Goal: Task Accomplishment & Management: Complete application form

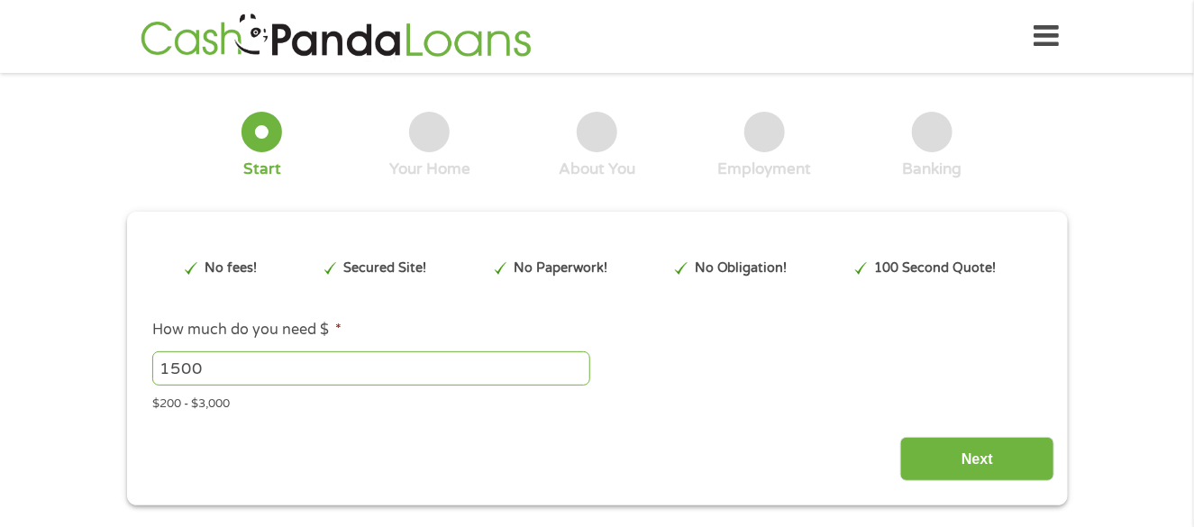
type input "EAIaIQobChMI6JrdgfOPkAMVCLZaBR2YDTh_EAAYBCACEgJrxvD_BwE"
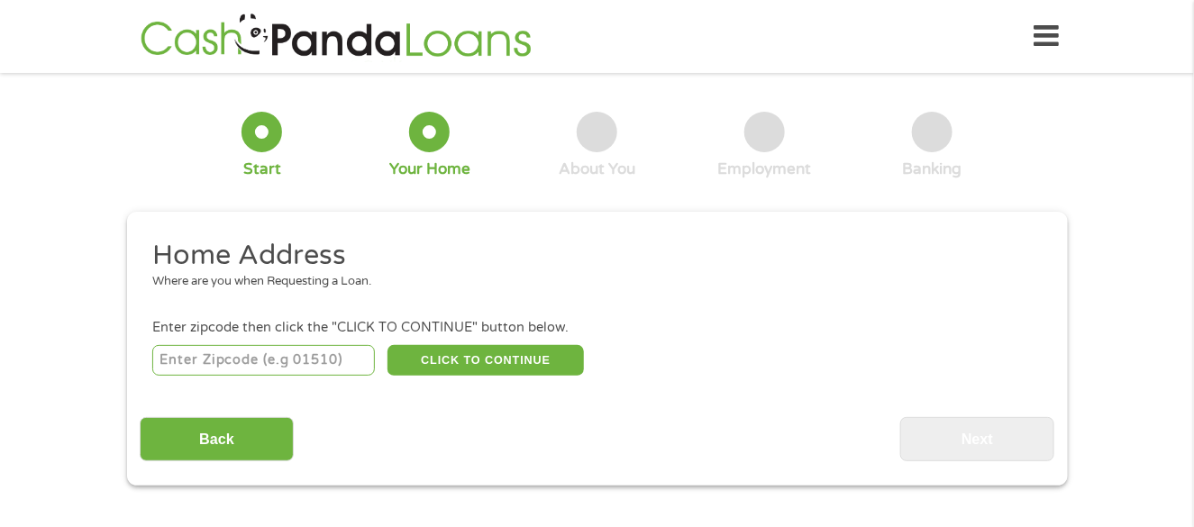
click at [214, 348] on input "number" at bounding box center [263, 360] width 223 height 31
type input "29039"
select select "[US_STATE]"
click at [511, 363] on button "CLICK TO CONTINUE" at bounding box center [485, 360] width 196 height 31
type input "29039"
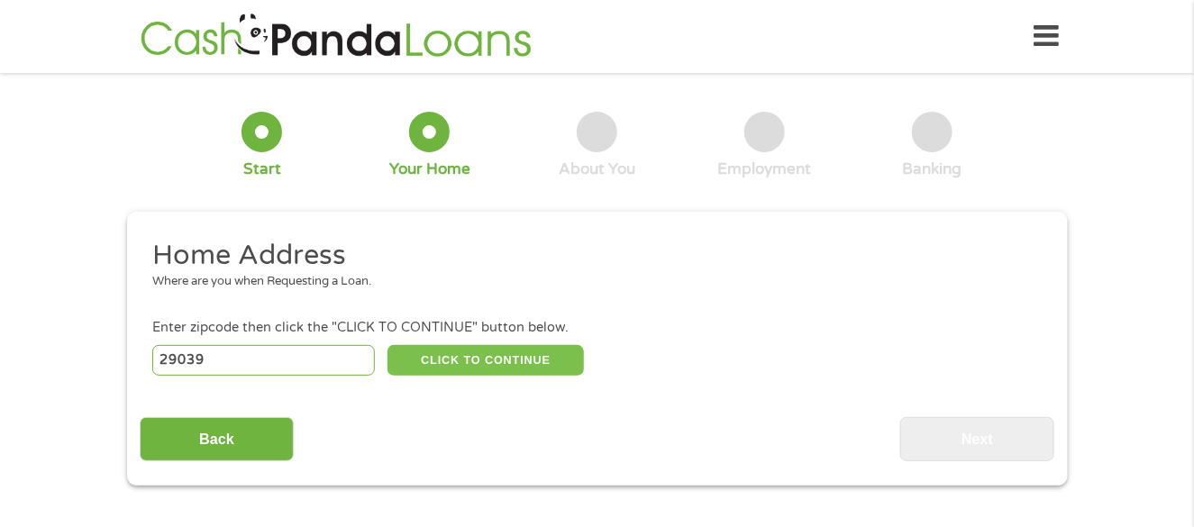
type input "[PERSON_NAME]"
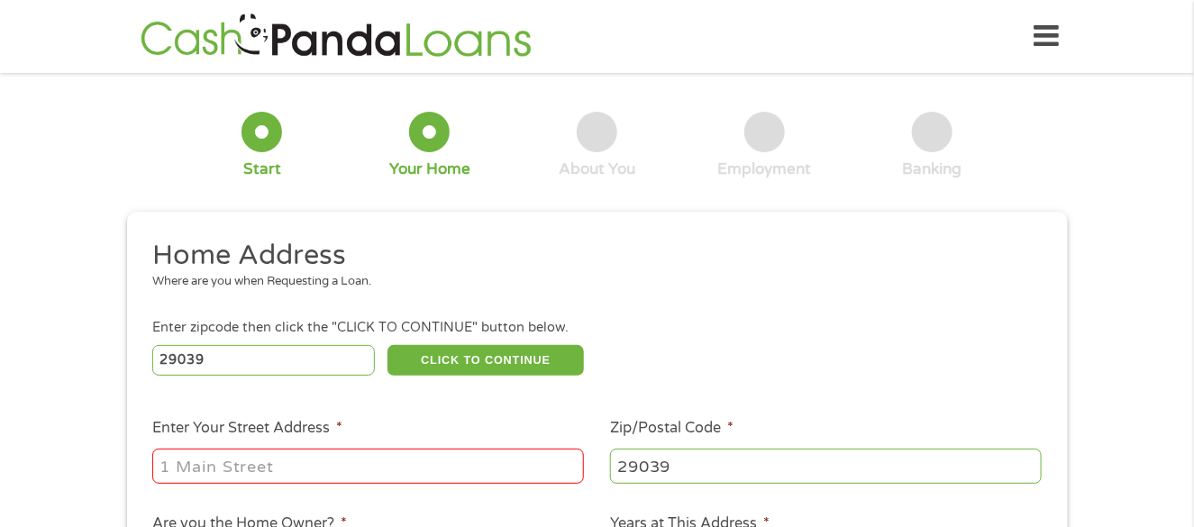
click at [454, 448] on div at bounding box center [368, 466] width 432 height 41
click at [453, 450] on input "Enter Your Street Address *" at bounding box center [368, 466] width 432 height 34
type input "[STREET_ADDRESS]"
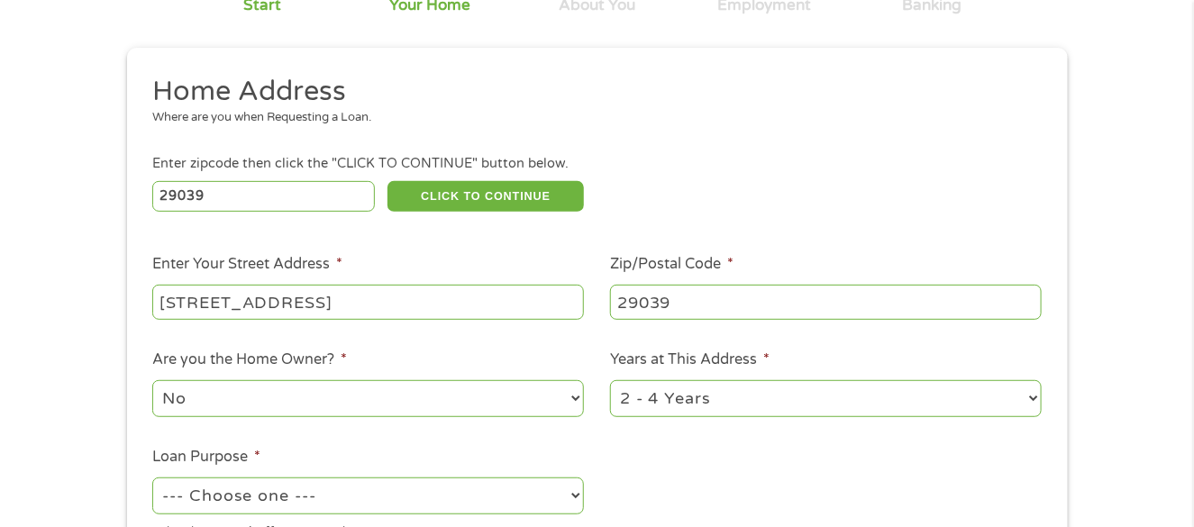
scroll to position [180, 0]
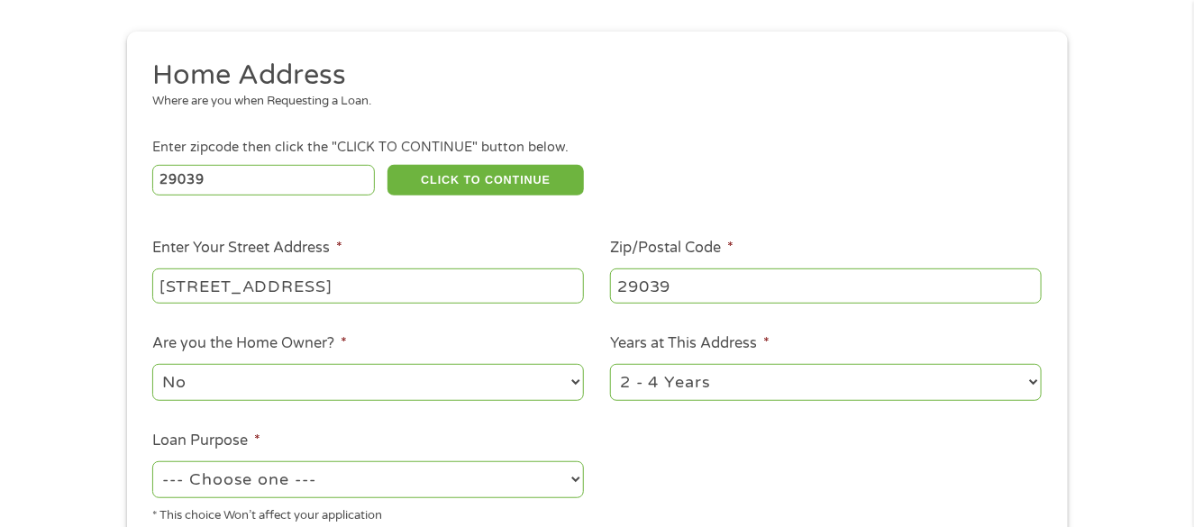
click at [384, 374] on select "No Yes" at bounding box center [368, 382] width 432 height 37
click at [152, 364] on select "No Yes" at bounding box center [368, 382] width 432 height 37
click at [423, 474] on select "--- Choose one --- Pay Bills Debt Consolidation Home Improvement Major Purchase…" at bounding box center [368, 479] width 432 height 37
select select "majorpurchase"
click at [152, 461] on select "--- Choose one --- Pay Bills Debt Consolidation Home Improvement Major Purchase…" at bounding box center [368, 479] width 432 height 37
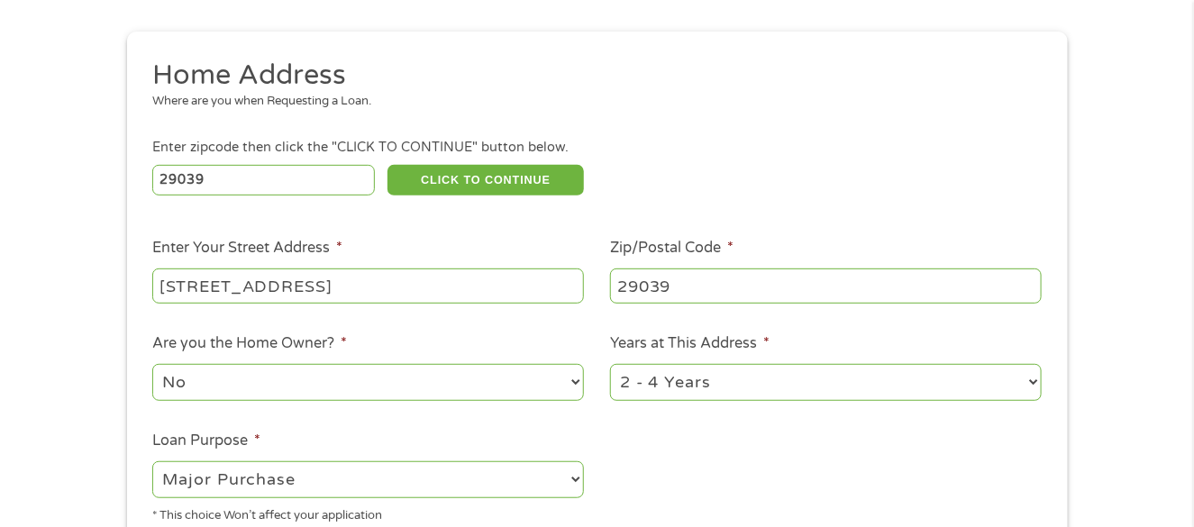
click at [717, 382] on select "1 Year or less 1 - 2 Years 2 - 4 Years Over 4 Years" at bounding box center [826, 382] width 432 height 37
select select "60months"
click at [610, 364] on select "1 Year or less 1 - 2 Years 2 - 4 Years Over 4 Years" at bounding box center [826, 382] width 432 height 37
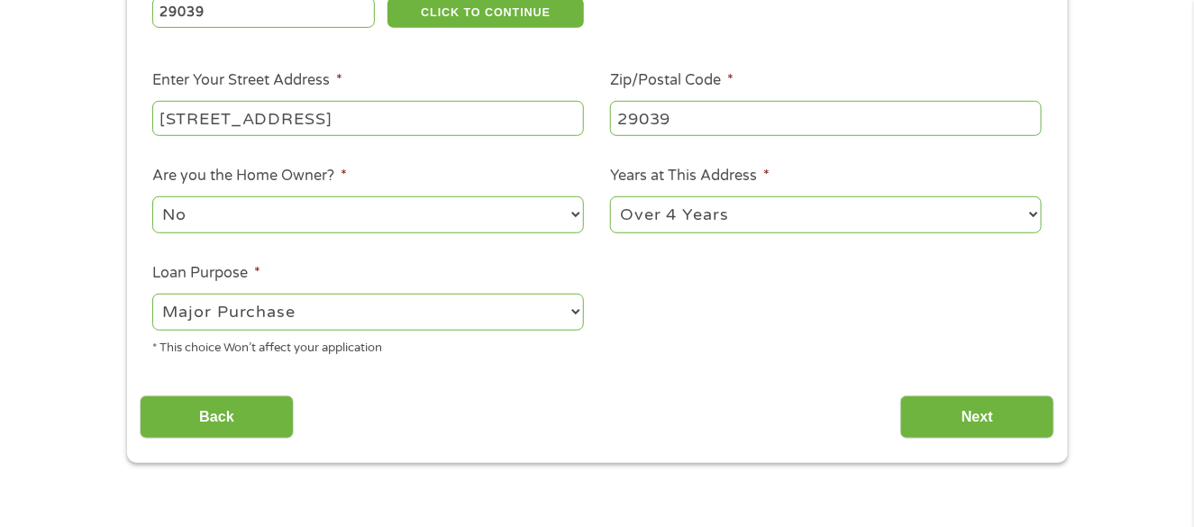
scroll to position [360, 0]
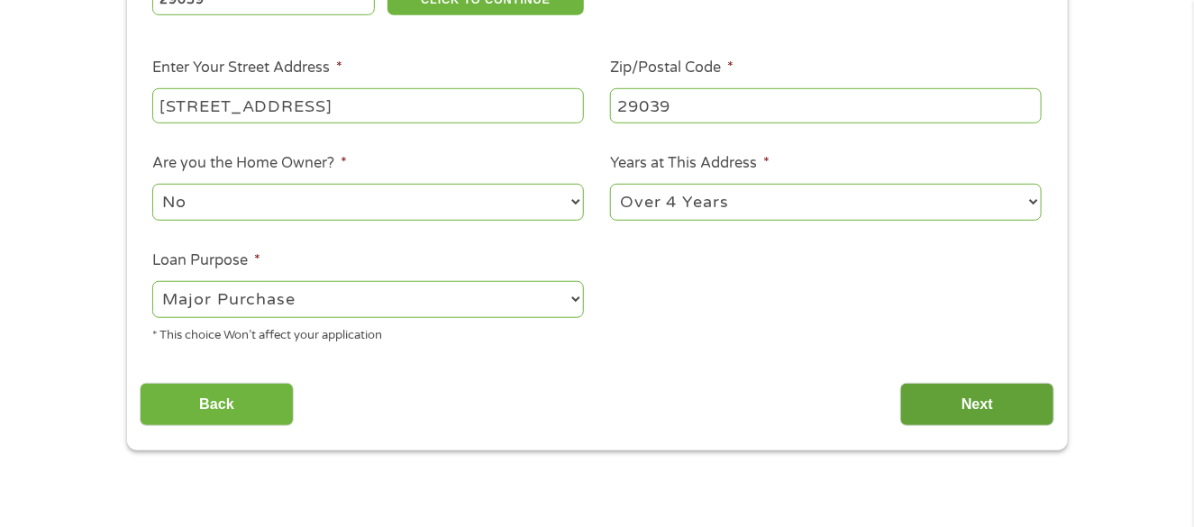
click at [935, 397] on input "Next" at bounding box center [977, 405] width 154 height 44
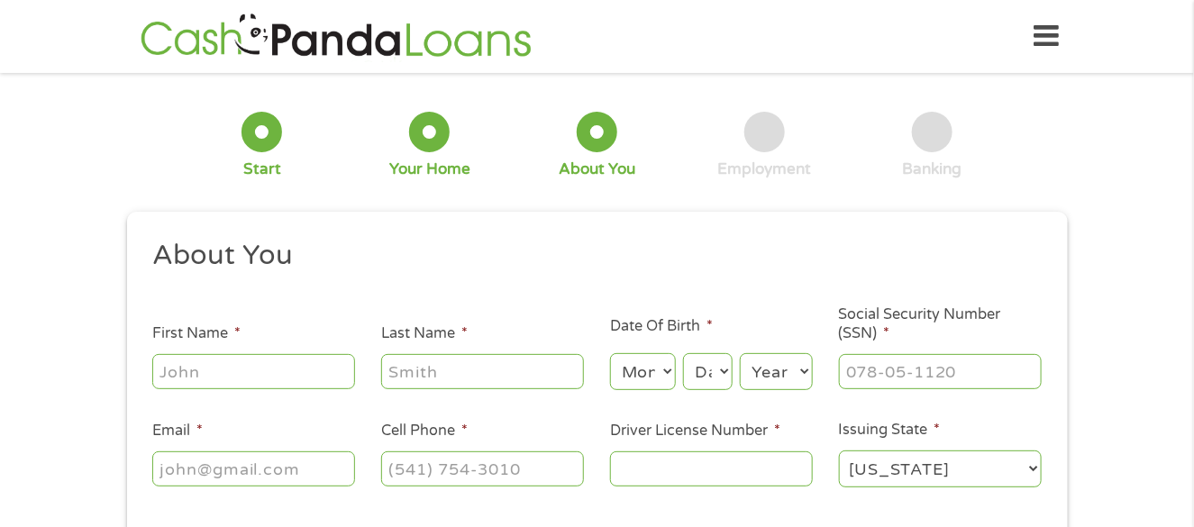
scroll to position [6, 7]
click at [316, 382] on input "First Name *" at bounding box center [253, 371] width 203 height 34
type input "april"
type input "[PERSON_NAME]"
type input "[EMAIL_ADDRESS][DOMAIN_NAME]"
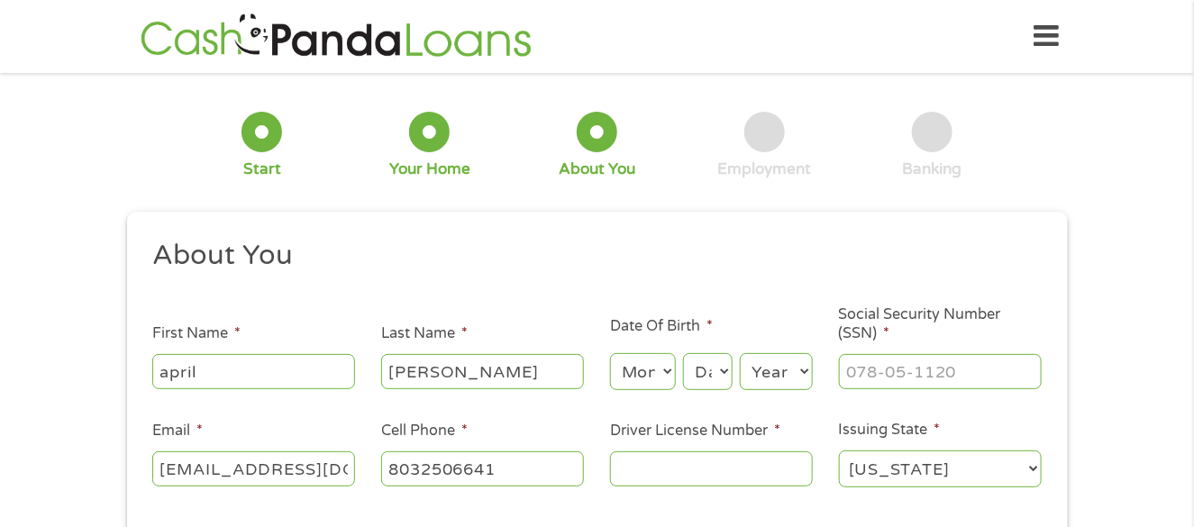
type input "[PHONE_NUMBER]"
click at [652, 373] on select "Month 1 2 3 4 5 6 7 8 9 10 11 12" at bounding box center [643, 371] width 66 height 37
select select "5"
click at [610, 353] on select "Month 1 2 3 4 5 6 7 8 9 10 11 12" at bounding box center [643, 371] width 66 height 37
click at [701, 359] on select "Day 1 2 3 4 5 6 7 8 9 10 11 12 13 14 15 16 17 18 19 20 21 22 23 24 25 26 27 28 …" at bounding box center [707, 371] width 49 height 37
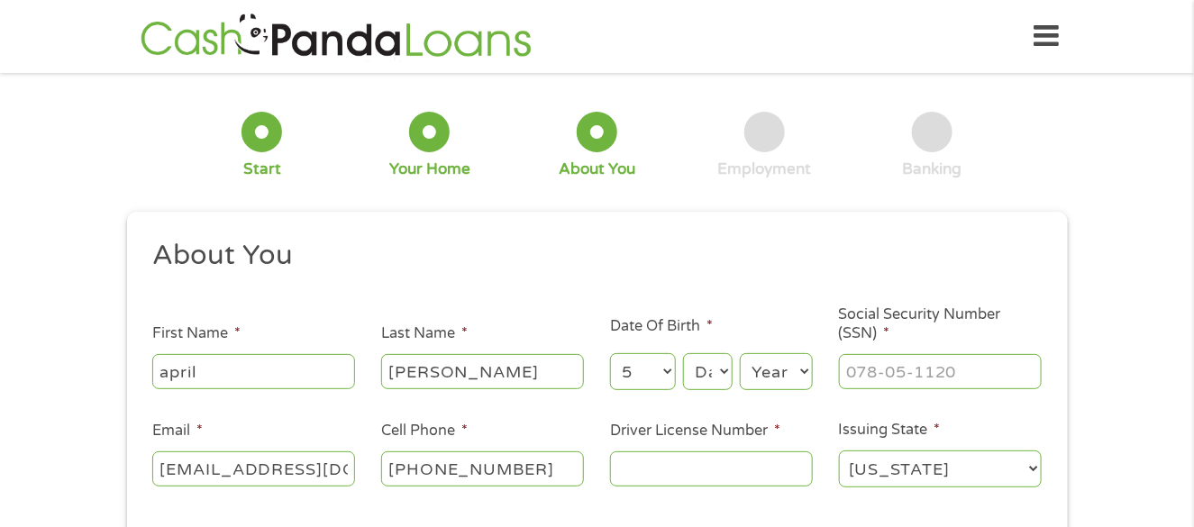
select select "16"
click at [757, 366] on select "Year [DATE] 2006 2005 2004 2003 2002 2001 2000 1999 1998 1997 1996 1995 1994 19…" at bounding box center [776, 371] width 73 height 37
select select "1978"
click at [880, 369] on input "___-__-____" at bounding box center [940, 371] width 203 height 34
type input "251-49-3995"
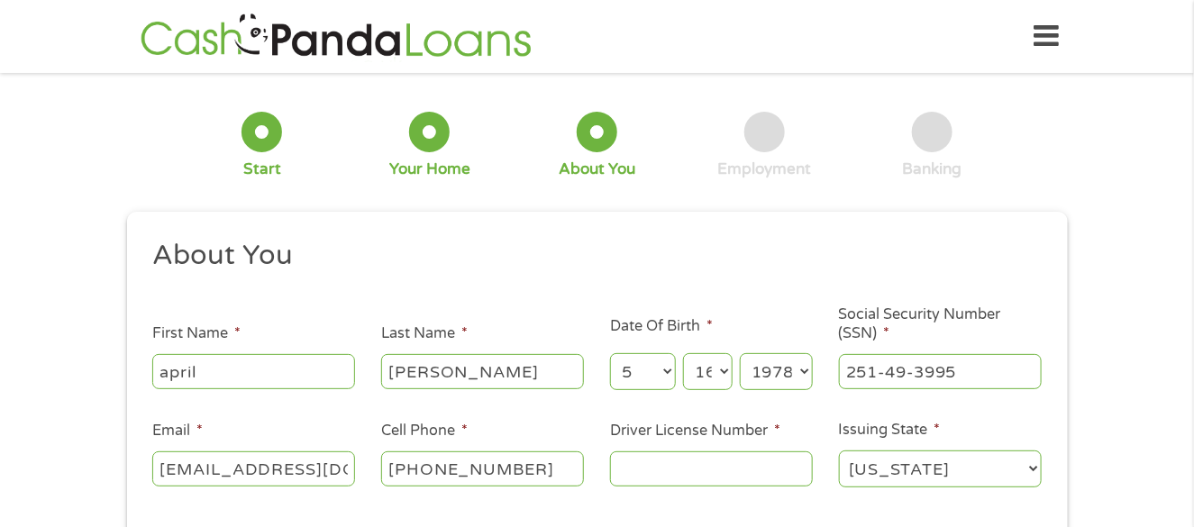
click at [757, 469] on input "Driver License Number *" at bounding box center [711, 468] width 203 height 34
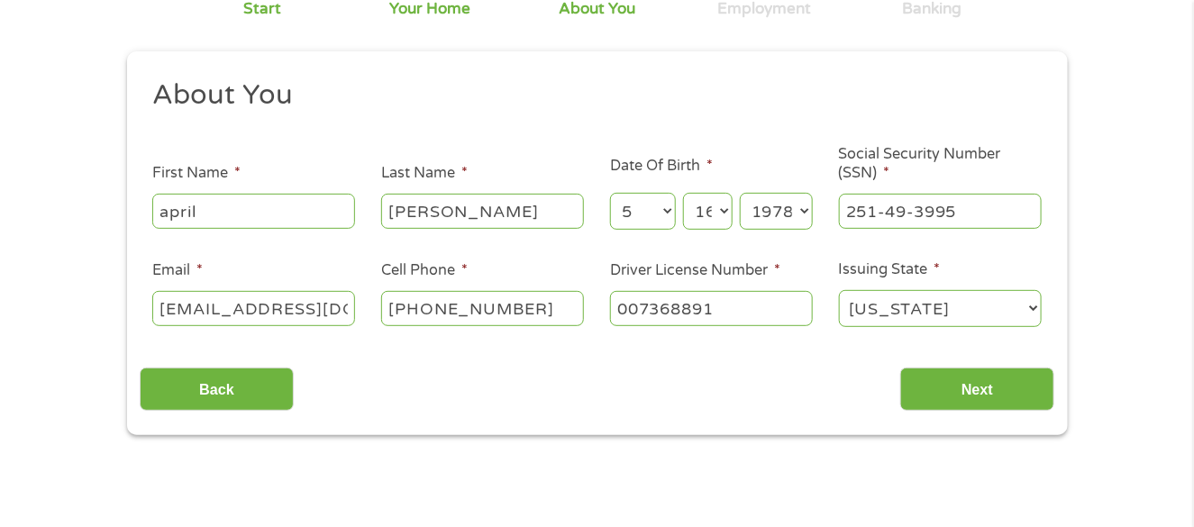
scroll to position [180, 0]
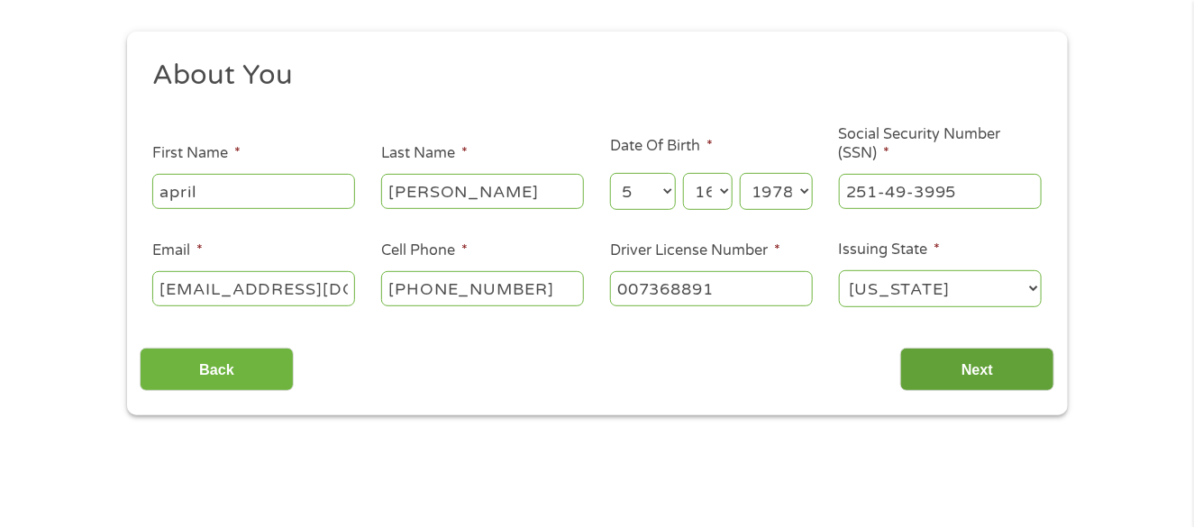
type input "007368891"
click at [1023, 372] on input "Next" at bounding box center [977, 370] width 154 height 44
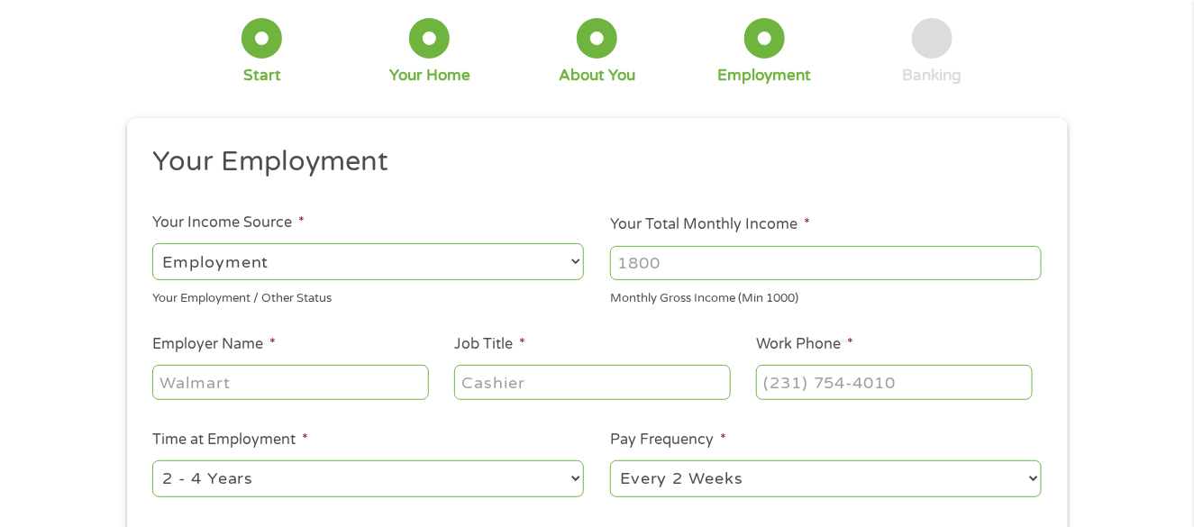
scroll to position [90, 0]
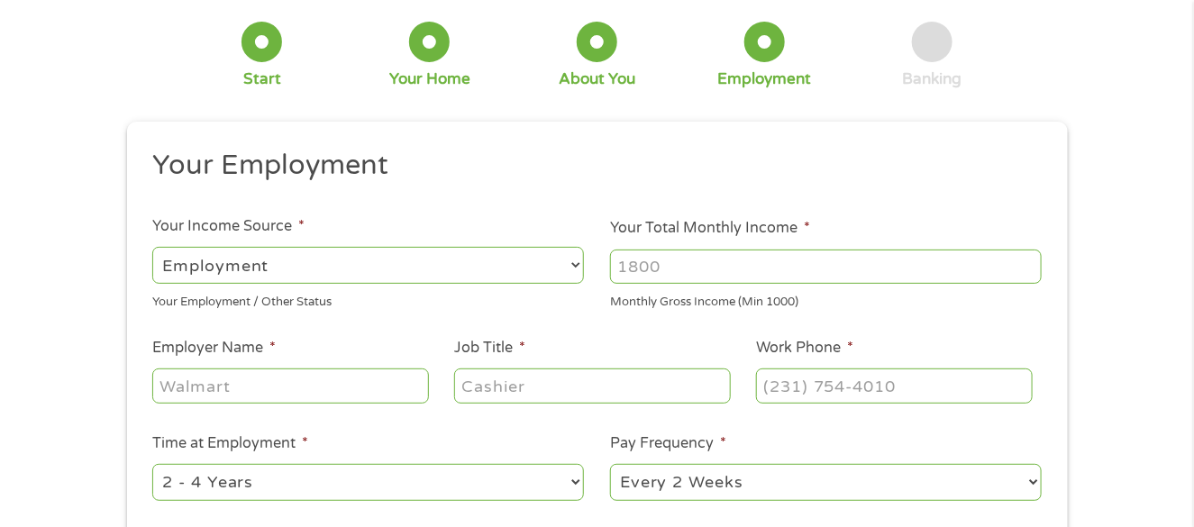
click at [676, 268] on input "Your Total Monthly Income *" at bounding box center [826, 267] width 432 height 34
click at [678, 263] on input "Your Total Monthly Income *" at bounding box center [826, 267] width 432 height 34
drag, startPoint x: 673, startPoint y: 263, endPoint x: 587, endPoint y: 262, distance: 85.6
click at [587, 262] on ul "Your Employment Your Income Source * --- Choose one --- Employment [DEMOGRAPHIC…" at bounding box center [597, 381] width 915 height 467
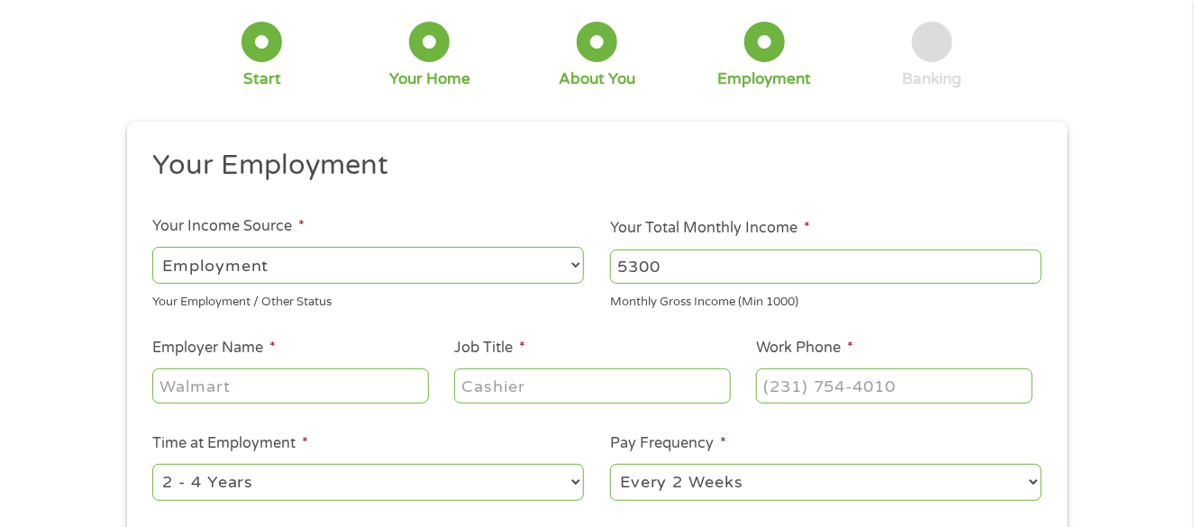
type input "5300"
click at [315, 391] on input "Employer Name *" at bounding box center [290, 386] width 276 height 34
type input "Jamies LLC"
click at [505, 387] on input "Job Title *" at bounding box center [592, 386] width 276 height 34
type input "shift leader"
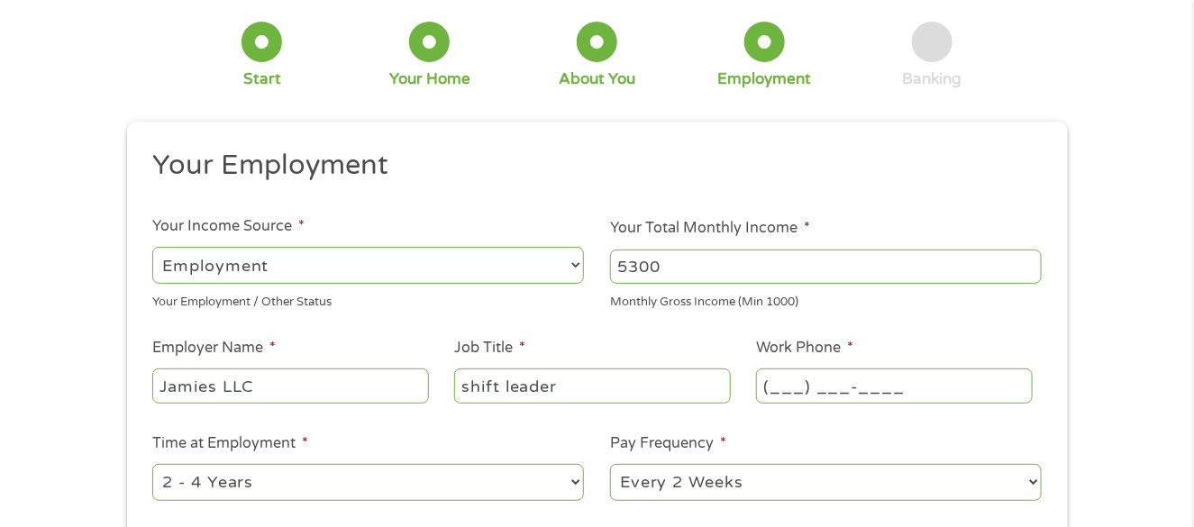
drag, startPoint x: 879, startPoint y: 387, endPoint x: 776, endPoint y: 387, distance: 103.6
click at [879, 387] on input "(___) ___-____" at bounding box center [894, 386] width 276 height 34
drag, startPoint x: 924, startPoint y: 378, endPoint x: 716, endPoint y: 394, distance: 207.8
click at [721, 394] on ul "Your Employment Your Income Source * --- Choose one --- Employment [DEMOGRAPHIC…" at bounding box center [597, 381] width 915 height 467
type input "[PHONE_NUMBER]"
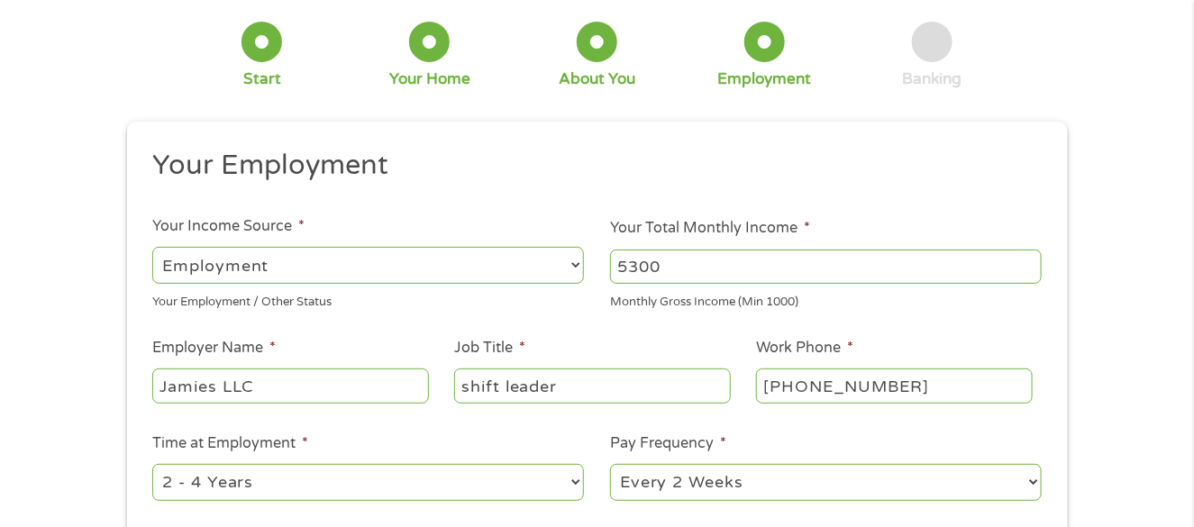
click at [437, 464] on select "--- Choose one --- 1 Year or less 1 - 2 Years 2 - 4 Years Over 4 Years" at bounding box center [368, 482] width 432 height 37
click at [152, 464] on select "--- Choose one --- 1 Year or less 1 - 2 Years 2 - 4 Years Over 4 Years" at bounding box center [368, 482] width 432 height 37
click at [716, 470] on select "--- Choose one --- Every 2 Weeks Every Week Monthly Semi-Monthly" at bounding box center [826, 482] width 432 height 37
click at [610, 464] on select "--- Choose one --- Every 2 Weeks Every Week Monthly Semi-Monthly" at bounding box center [826, 482] width 432 height 37
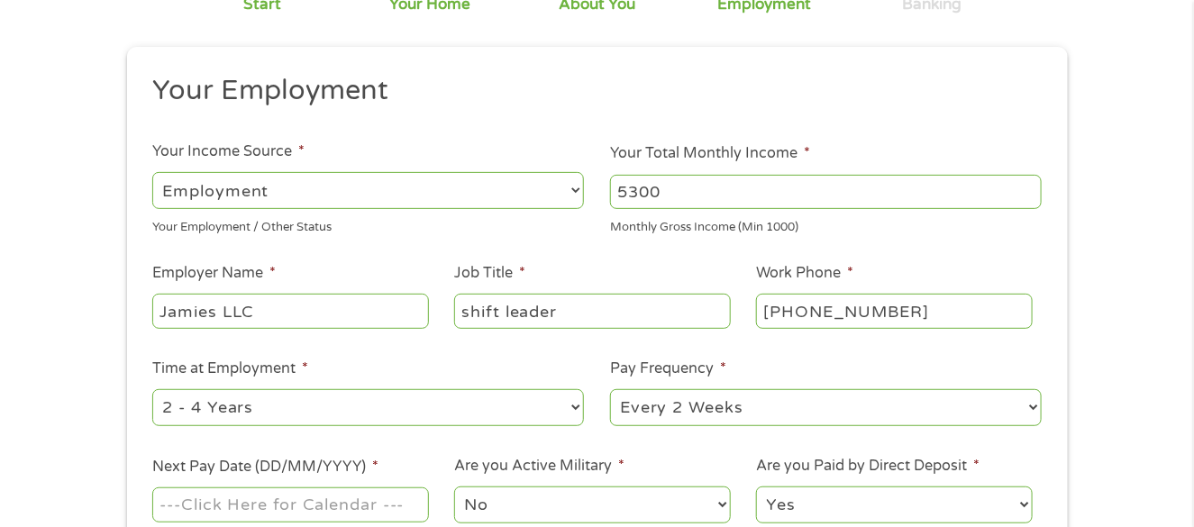
scroll to position [270, 0]
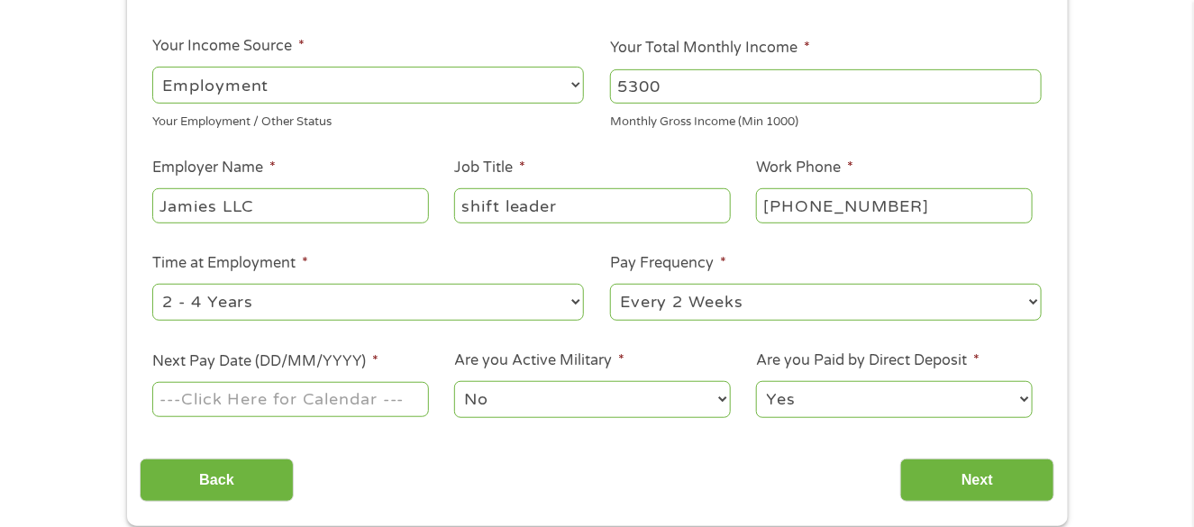
click at [259, 390] on input "Next Pay Date (DD/MM/YYYY) *" at bounding box center [290, 399] width 276 height 34
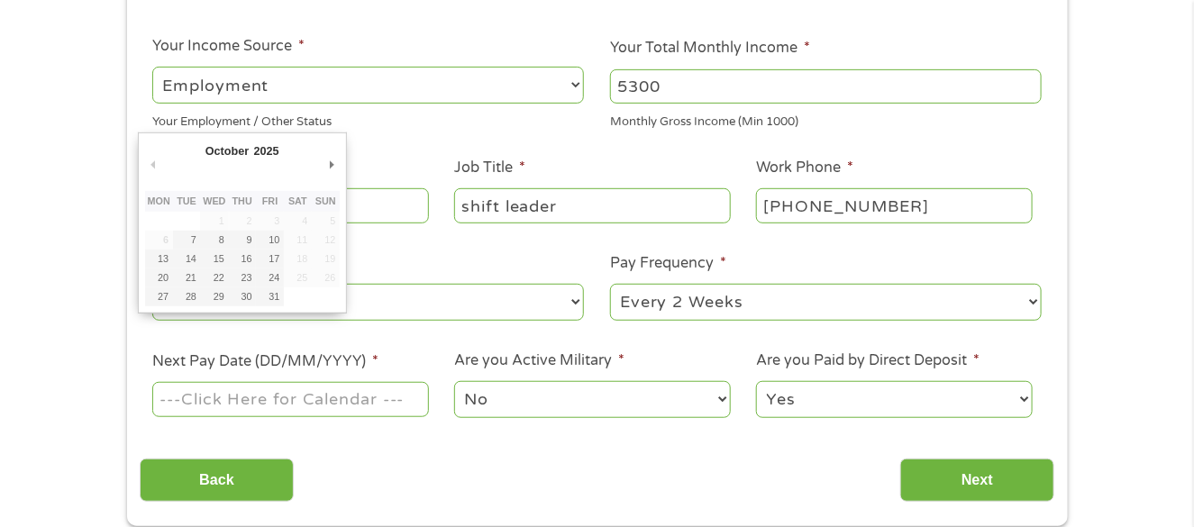
click at [278, 399] on input "Next Pay Date (DD/MM/YYYY) *" at bounding box center [290, 399] width 276 height 34
type input "[DATE]"
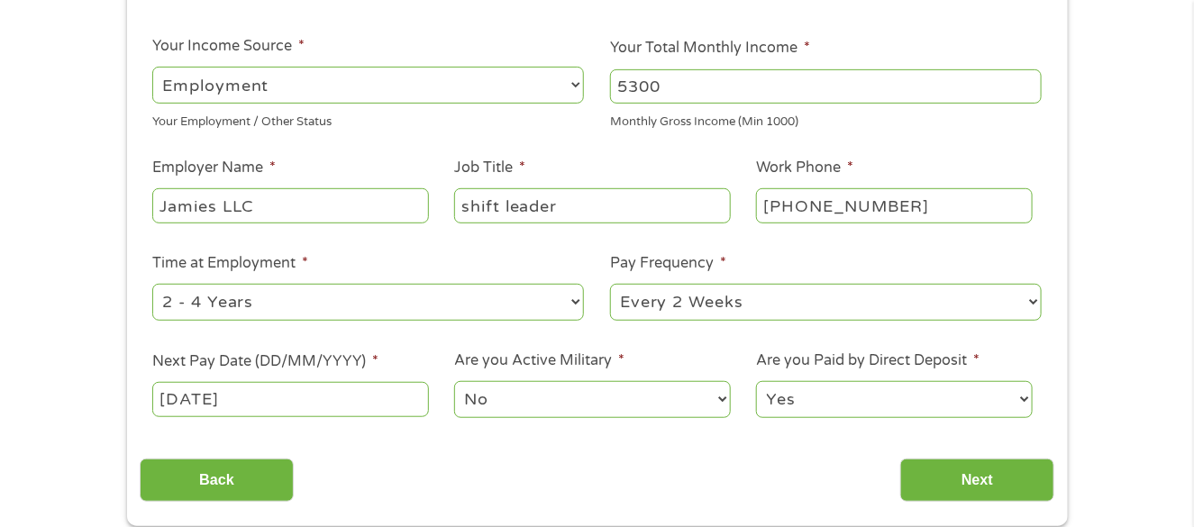
click at [546, 396] on select "No Yes" at bounding box center [592, 399] width 276 height 37
click at [454, 381] on select "No Yes" at bounding box center [592, 399] width 276 height 37
click at [894, 381] on select "Yes No" at bounding box center [894, 399] width 276 height 37
select select "0"
click at [756, 381] on select "Yes No" at bounding box center [894, 399] width 276 height 37
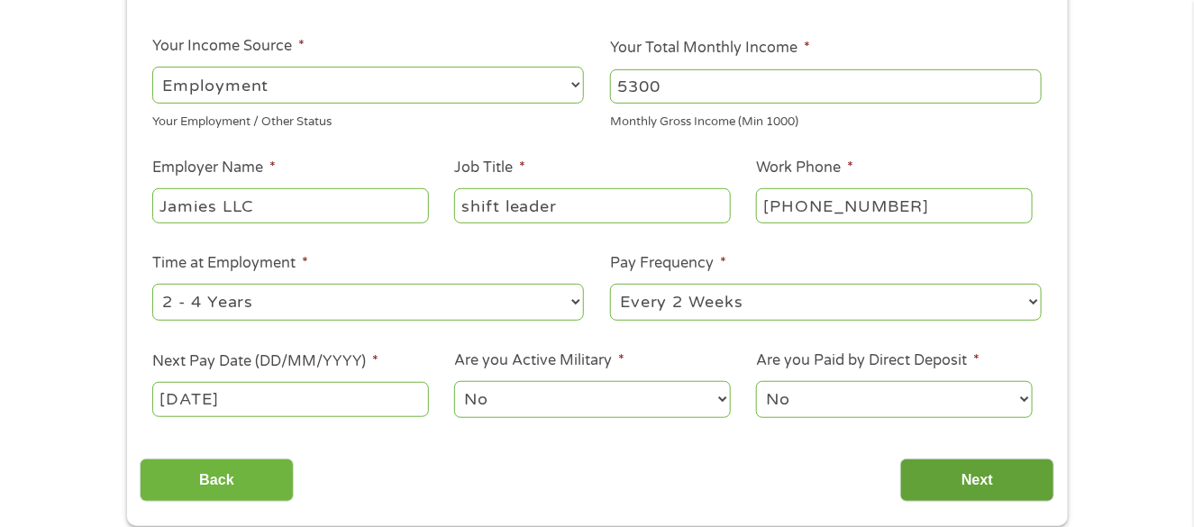
click at [960, 478] on input "Next" at bounding box center [977, 481] width 154 height 44
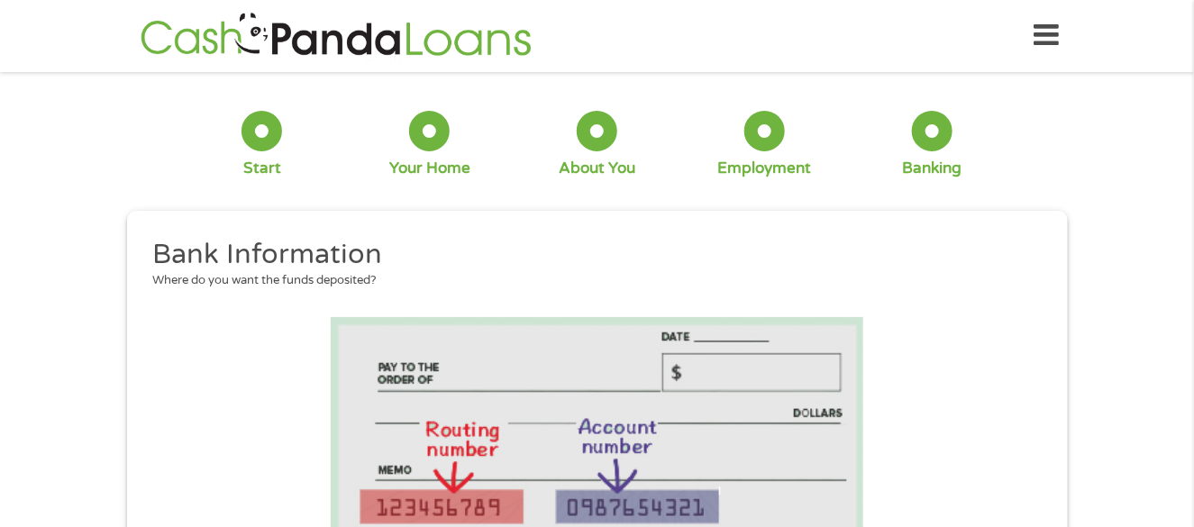
scroll to position [180, 0]
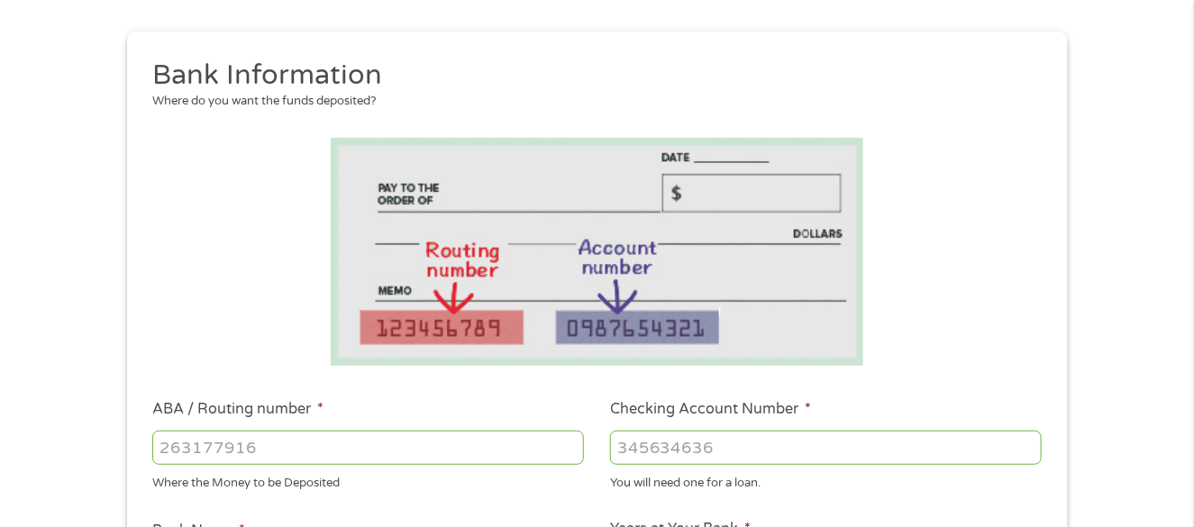
click at [388, 439] on input "ABA / Routing number *" at bounding box center [368, 448] width 432 height 34
type input "053207766"
type input "[PERSON_NAME] FARGO BANK"
type input "053207766"
type input "2"
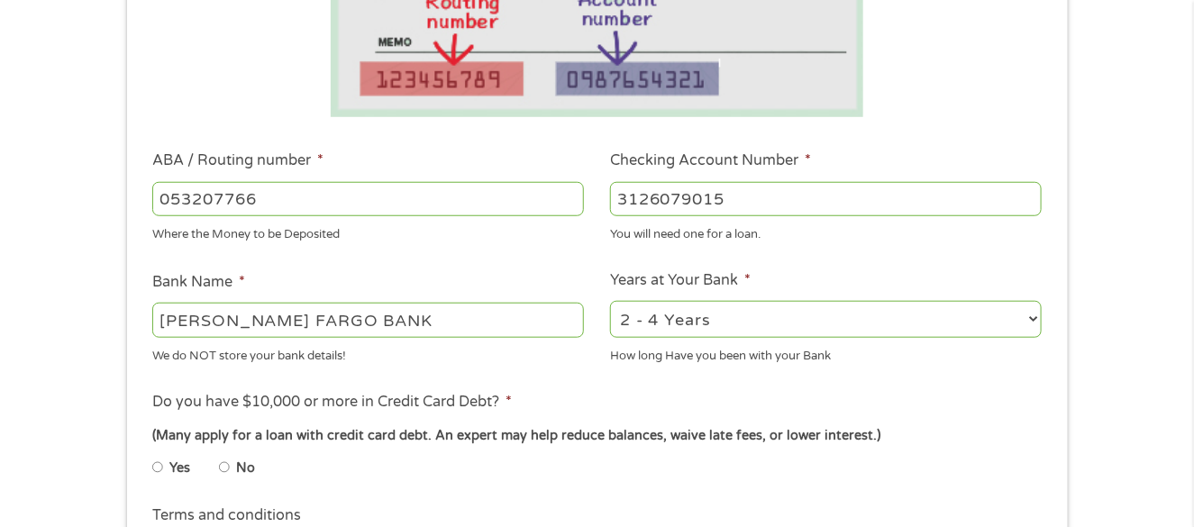
scroll to position [450, 0]
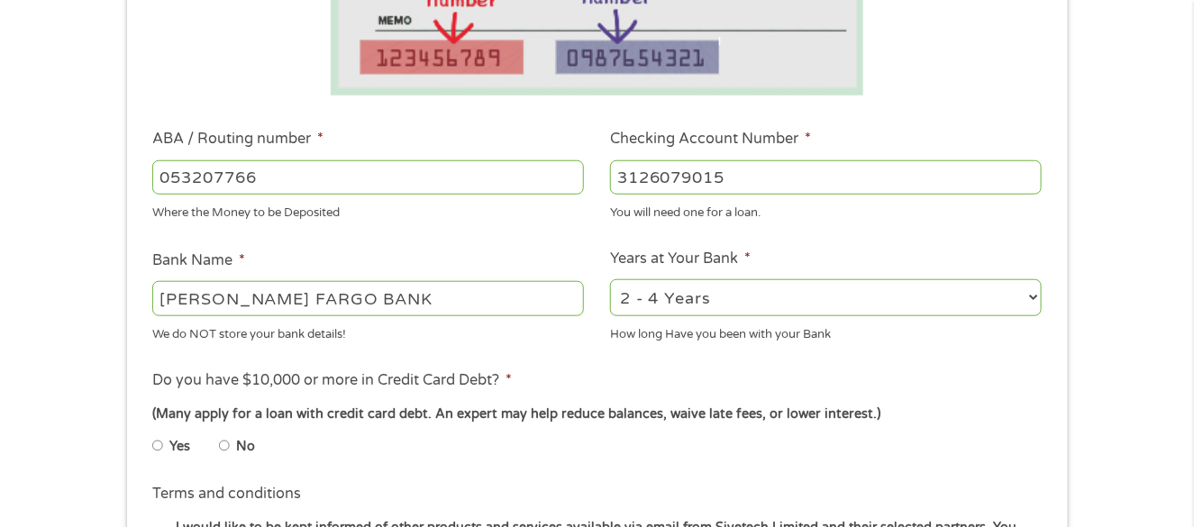
type input "3126079015"
click at [724, 288] on select "2 - 4 Years 6 - 12 Months 1 - 2 Years Over 4 Years" at bounding box center [826, 297] width 432 height 37
select select "12months"
click at [610, 279] on select "2 - 4 Years 6 - 12 Months 1 - 2 Years Over 4 Years" at bounding box center [826, 297] width 432 height 37
click at [690, 296] on select "2 - 4 Years 6 - 12 Months 1 - 2 Years Over 4 Years" at bounding box center [826, 297] width 432 height 37
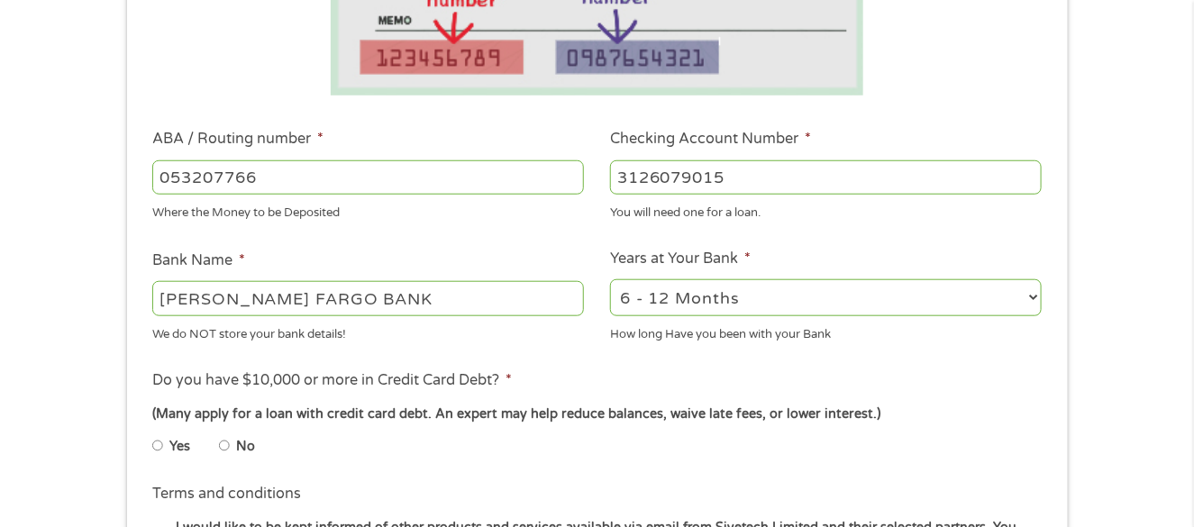
click at [610, 279] on select "2 - 4 Years 6 - 12 Months 1 - 2 Years Over 4 Years" at bounding box center [826, 297] width 432 height 37
click at [223, 437] on input "No" at bounding box center [224, 446] width 11 height 29
radio input "true"
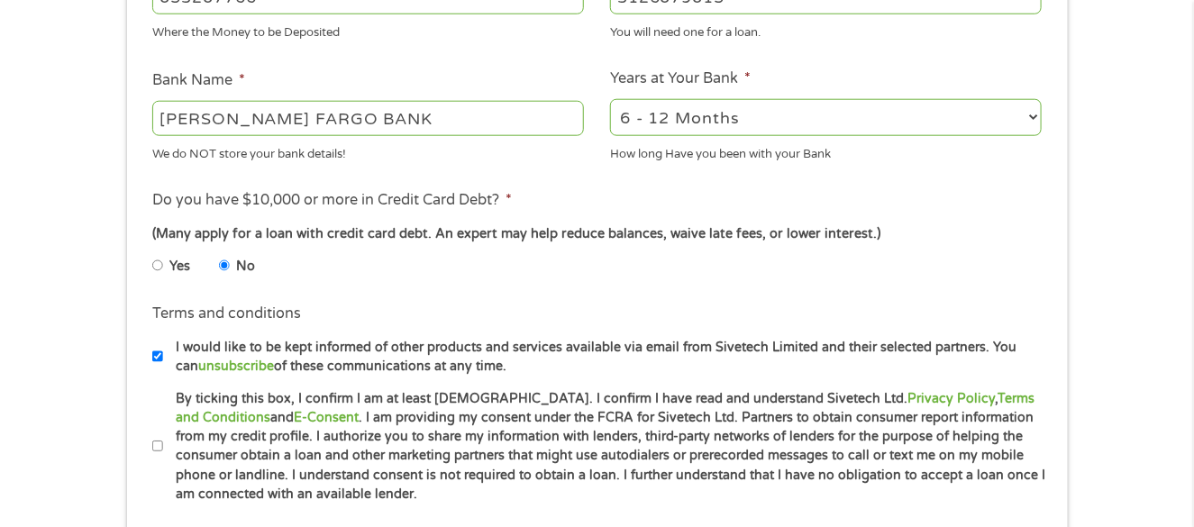
click at [163, 441] on label "By ticking this box, I confirm I am at least [DEMOGRAPHIC_DATA]. I confirm I ha…" at bounding box center [605, 446] width 884 height 115
click at [162, 441] on input "By ticking this box, I confirm I am at least [DEMOGRAPHIC_DATA]. I confirm I ha…" at bounding box center [157, 446] width 11 height 29
checkbox input "true"
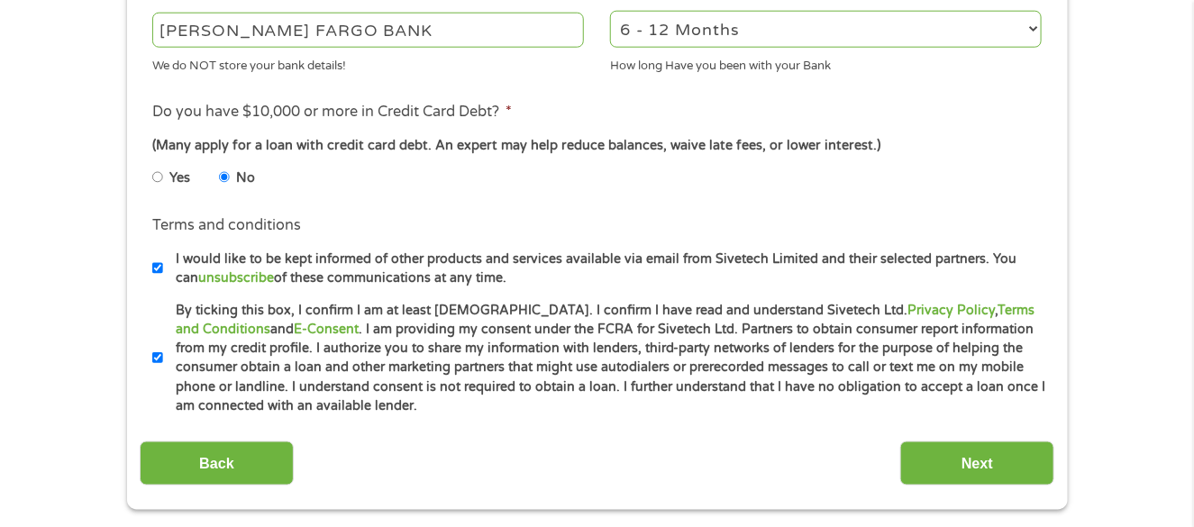
scroll to position [991, 0]
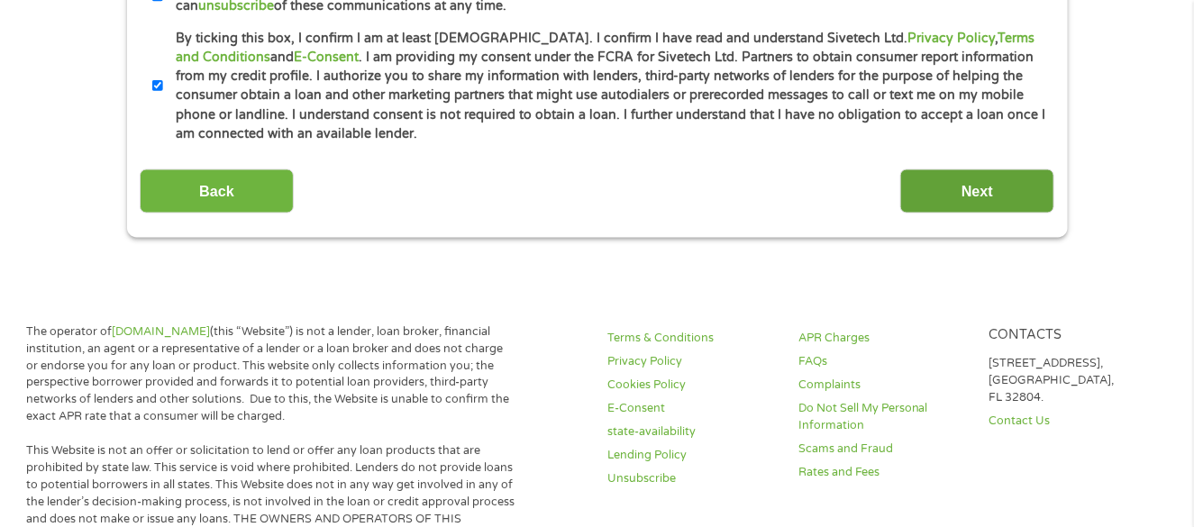
click at [971, 182] on input "Next" at bounding box center [977, 191] width 154 height 44
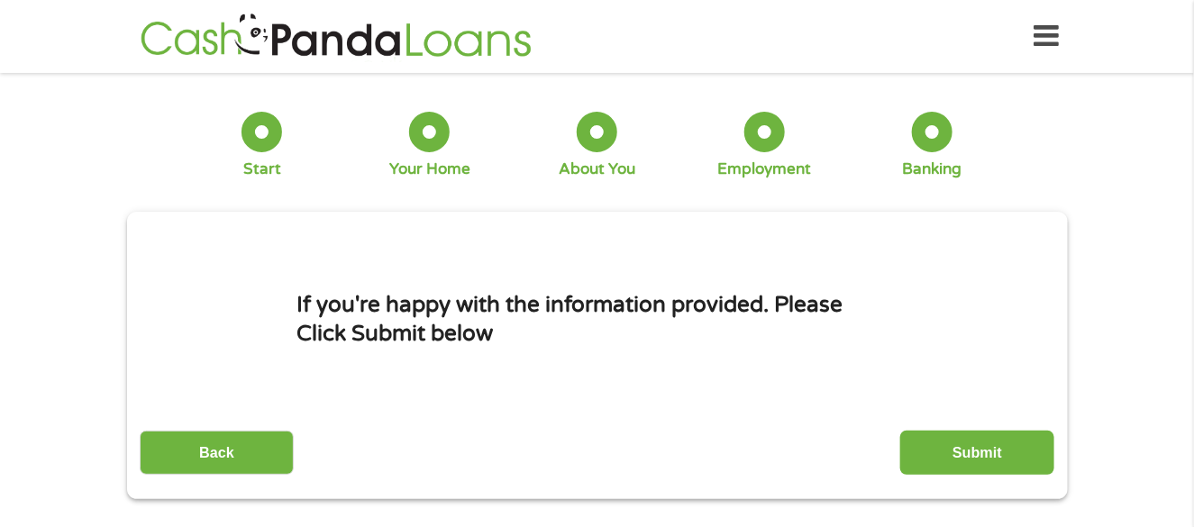
scroll to position [6, 7]
click at [990, 449] on input "Submit" at bounding box center [977, 453] width 154 height 44
